Goal: Check status: Check status

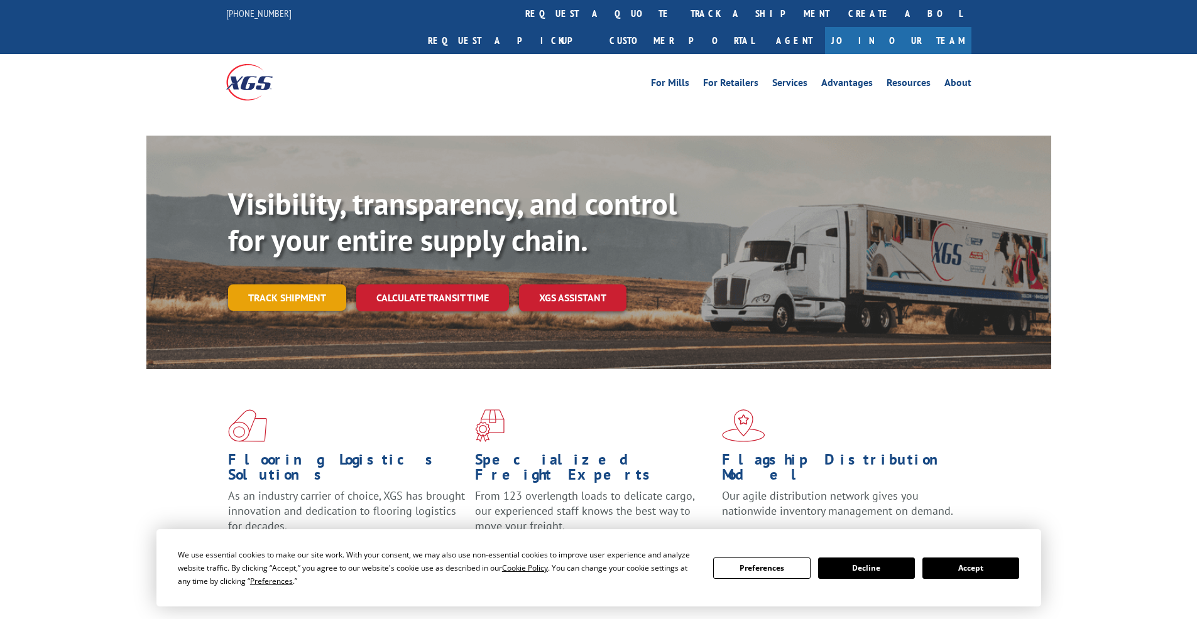
click at [266, 270] on div "Visibility, transparency, and control for your entire supply chain. Track shipm…" at bounding box center [639, 273] width 823 height 175
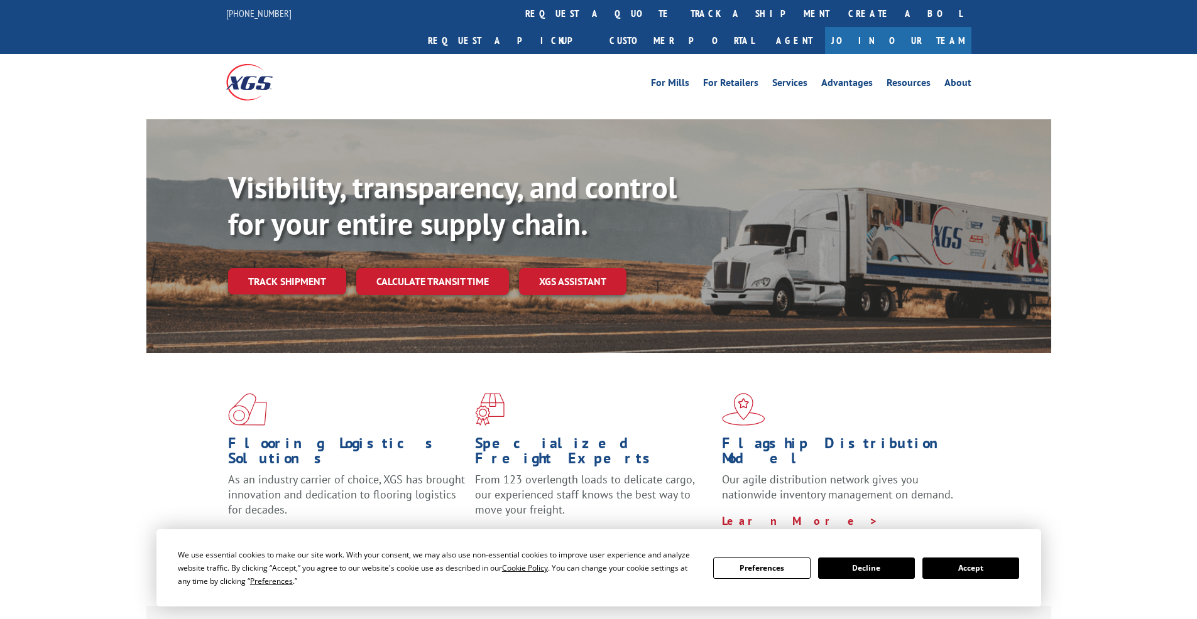
click at [965, 564] on button "Accept" at bounding box center [970, 568] width 97 height 21
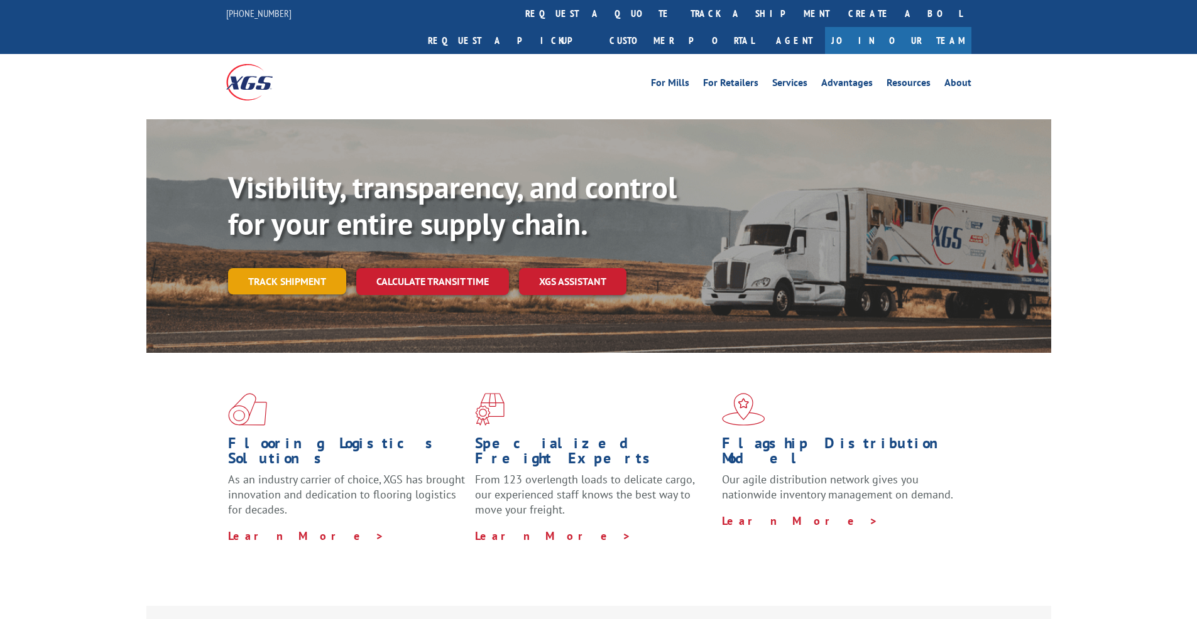
click at [311, 268] on link "Track shipment" at bounding box center [287, 281] width 118 height 26
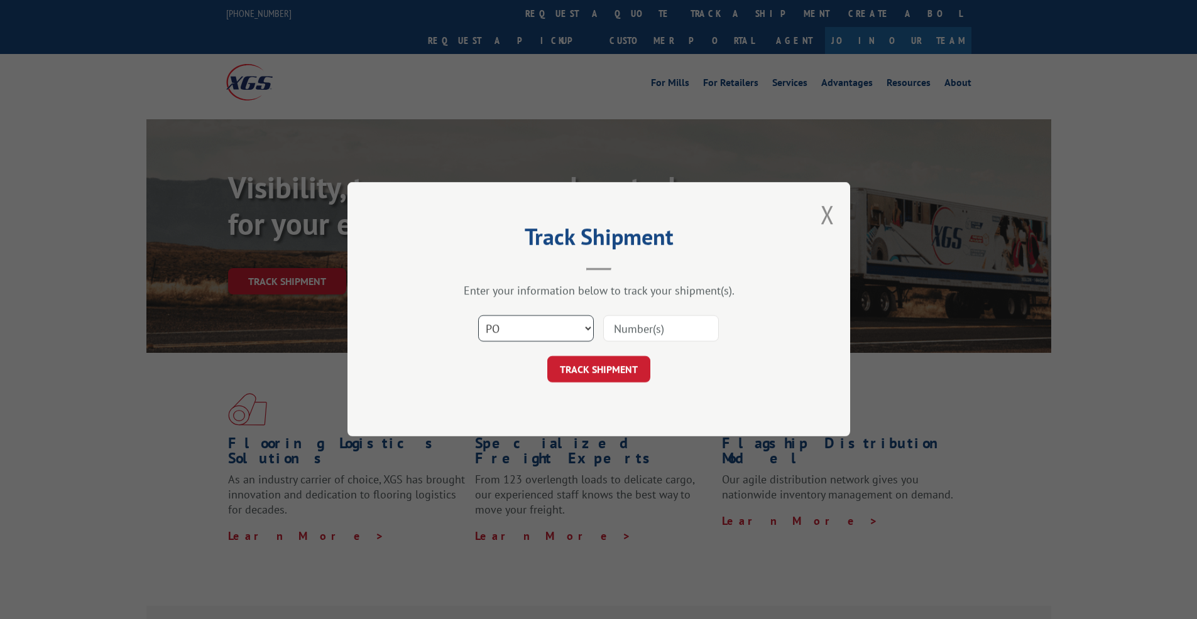
click at [478, 316] on select "Select category... Probill BOL PO" at bounding box center [536, 329] width 116 height 26
click at [632, 321] on input at bounding box center [661, 329] width 116 height 26
select select "probill"
click at [478, 316] on select "Select category... Probill BOL PO" at bounding box center [536, 329] width 116 height 26
click at [648, 330] on input at bounding box center [661, 329] width 116 height 26
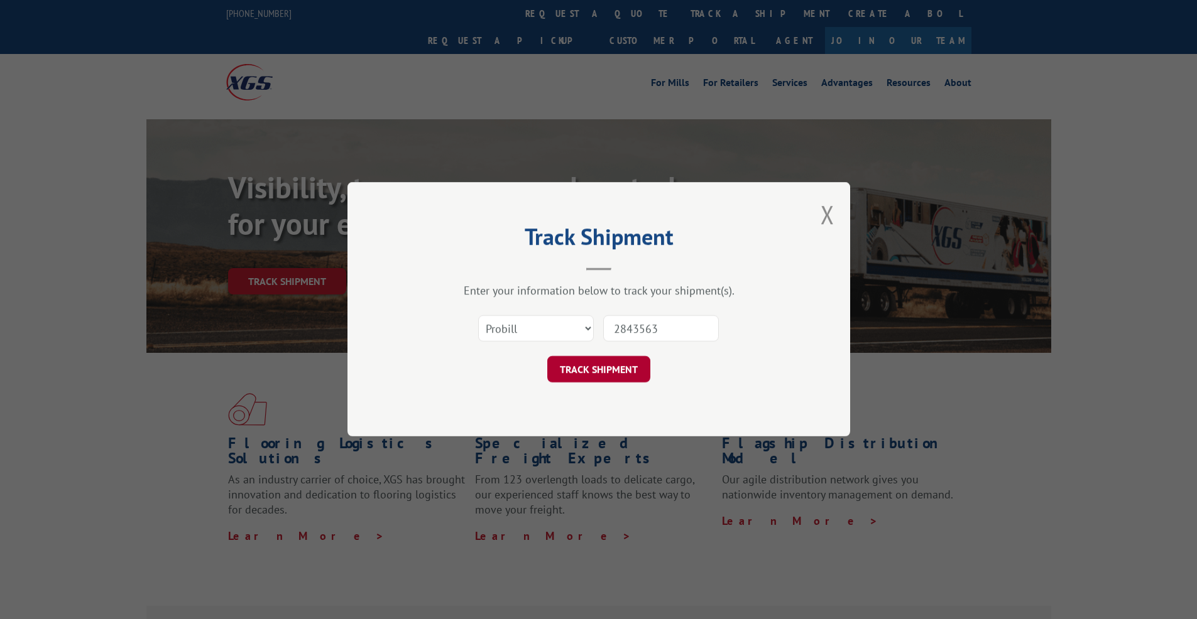
type input "2843563"
click at [609, 371] on button "TRACK SHIPMENT" at bounding box center [598, 370] width 103 height 26
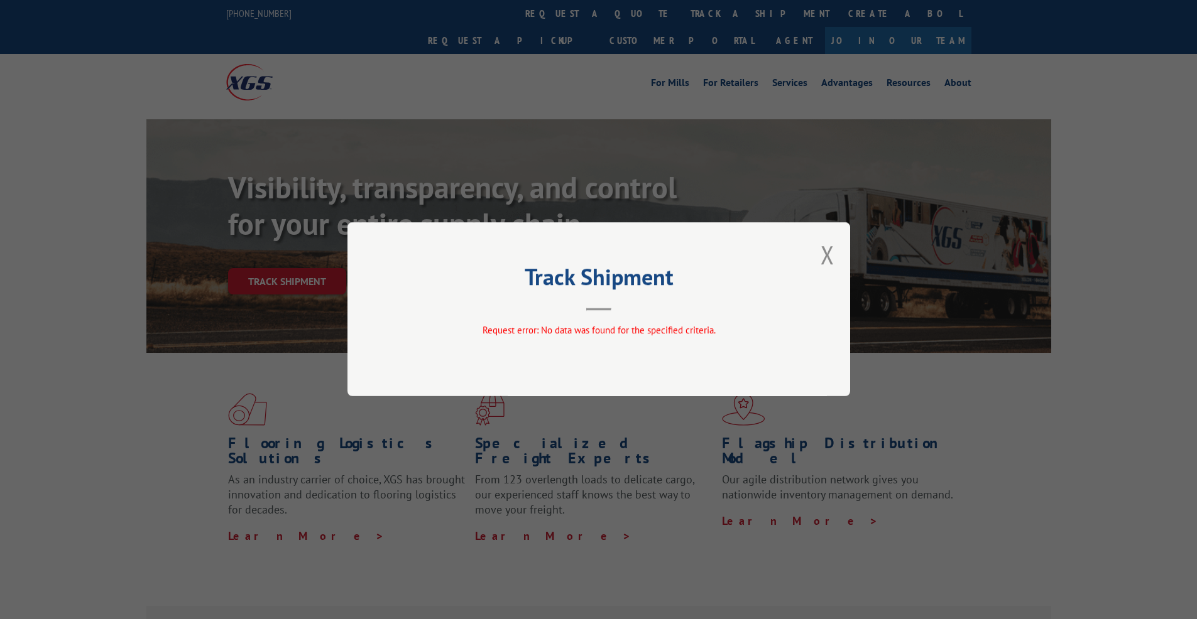
click at [836, 259] on div "Track Shipment Request error: No data was found for the specified criteria." at bounding box center [598, 309] width 503 height 174
click at [819, 260] on div "Track Shipment Request error: No data was found for the specified criteria." at bounding box center [598, 309] width 503 height 174
click at [824, 254] on button "Close modal" at bounding box center [827, 254] width 14 height 33
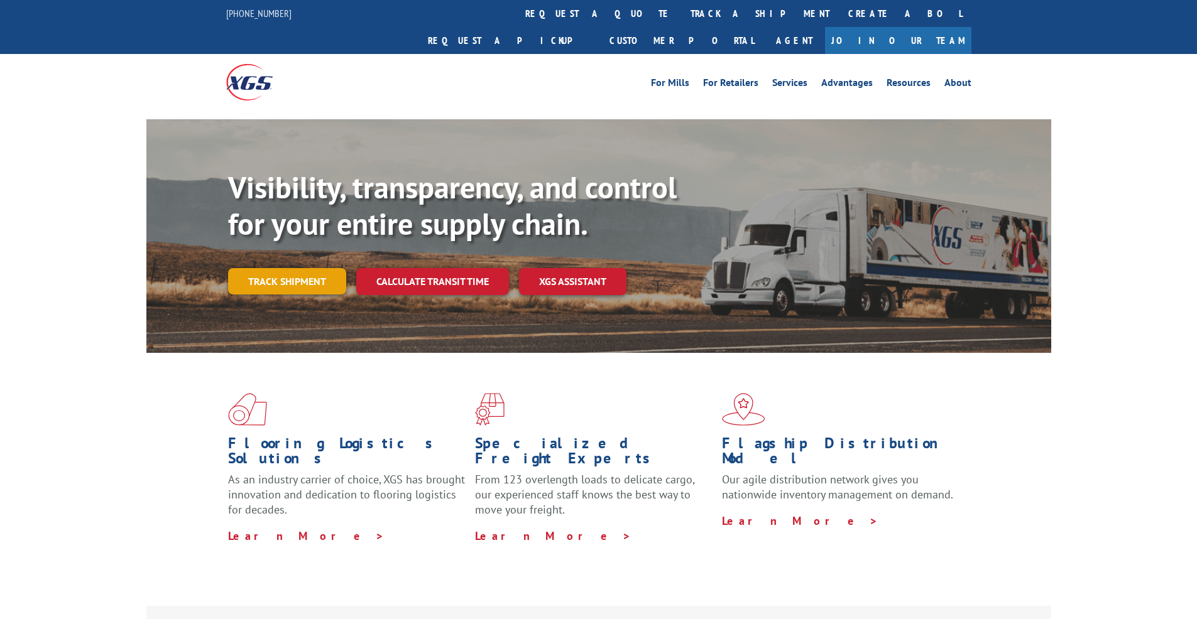
click at [303, 268] on link "Track shipment" at bounding box center [287, 281] width 118 height 26
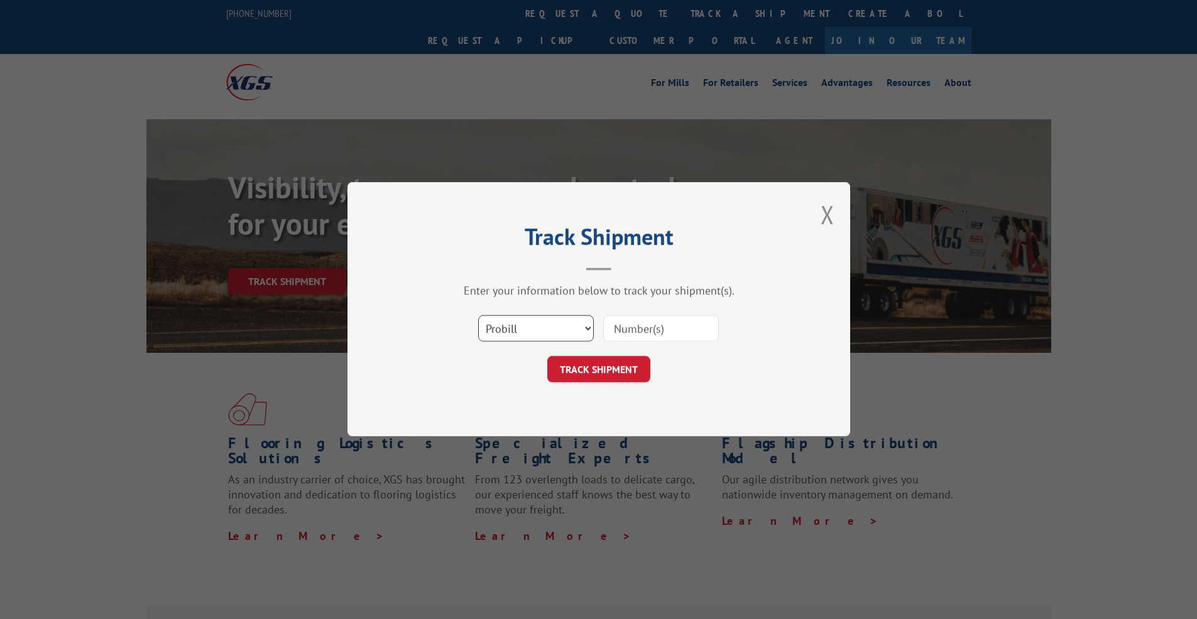
select select "bol"
click at [478, 316] on select "Select category... Probill BOL PO" at bounding box center [536, 329] width 116 height 26
click at [640, 333] on input at bounding box center [661, 329] width 116 height 26
type input "2843563"
click at [616, 366] on button "TRACK SHIPMENT" at bounding box center [598, 370] width 103 height 26
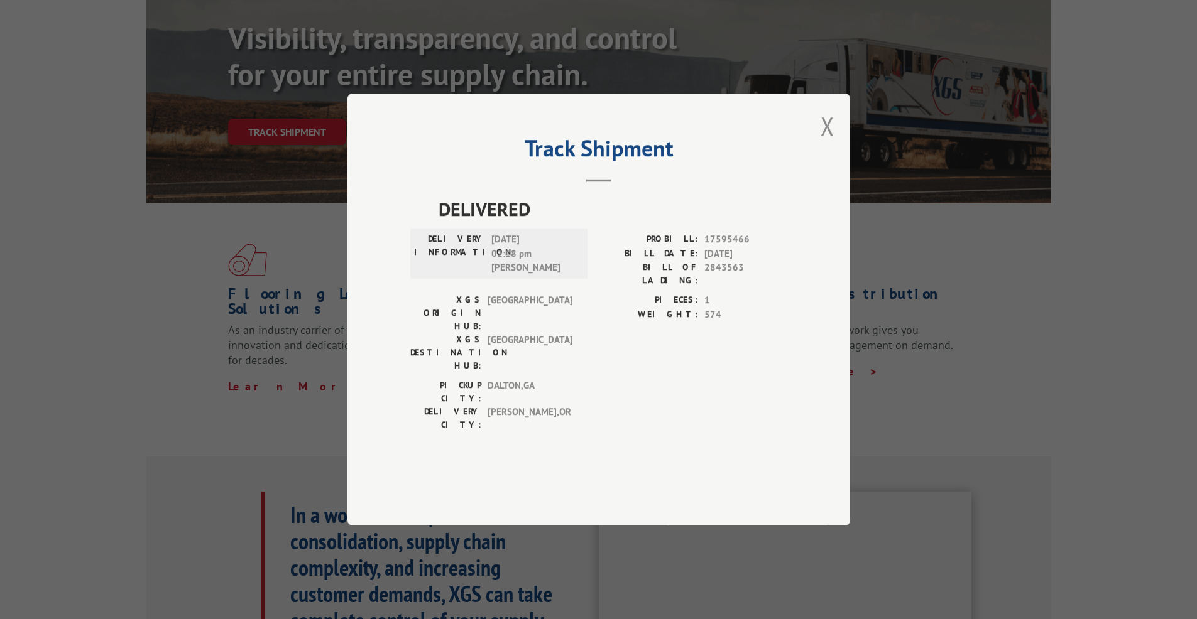
scroll to position [151, 0]
click at [503, 279] on div "DELIVERY INFORMATION: [DATE] 02:18 pm [PERSON_NAME]" at bounding box center [498, 254] width 177 height 50
drag, startPoint x: 483, startPoint y: 391, endPoint x: 558, endPoint y: 395, distance: 74.9
click at [558, 405] on div "DELIVERY CITY: [GEOGRAPHIC_DATA] , [GEOGRAPHIC_DATA]" at bounding box center [495, 418] width 170 height 26
click at [558, 405] on span "EUGENE , [GEOGRAPHIC_DATA]" at bounding box center [530, 418] width 85 height 26
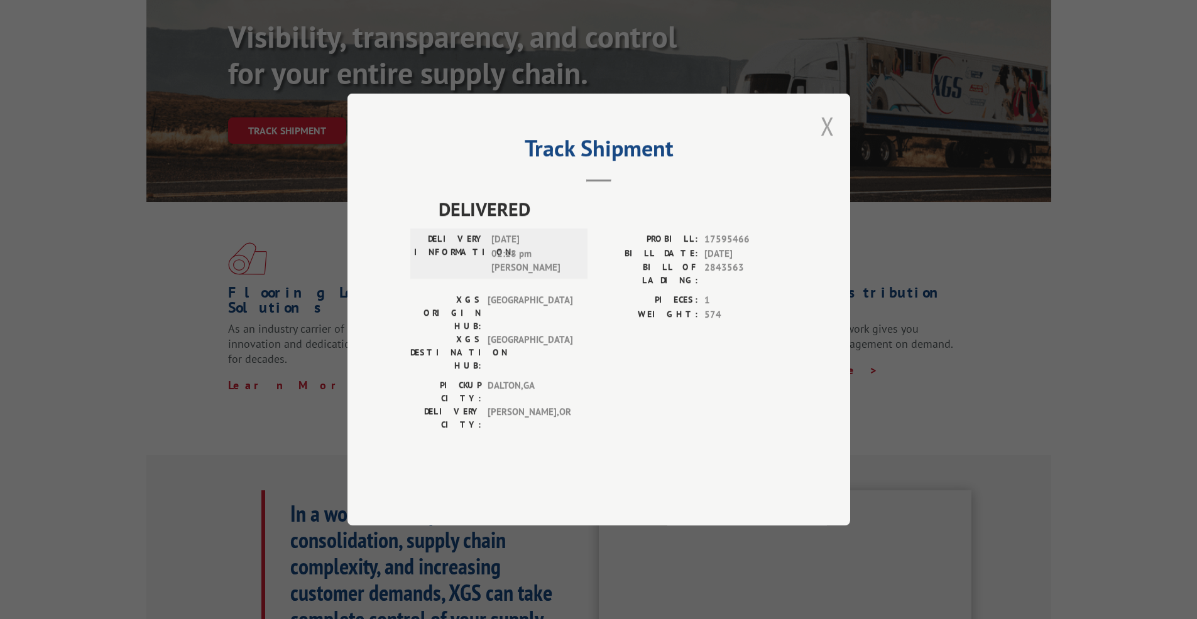
click at [831, 143] on button "Close modal" at bounding box center [827, 125] width 14 height 33
